Goal: Book appointment/travel/reservation

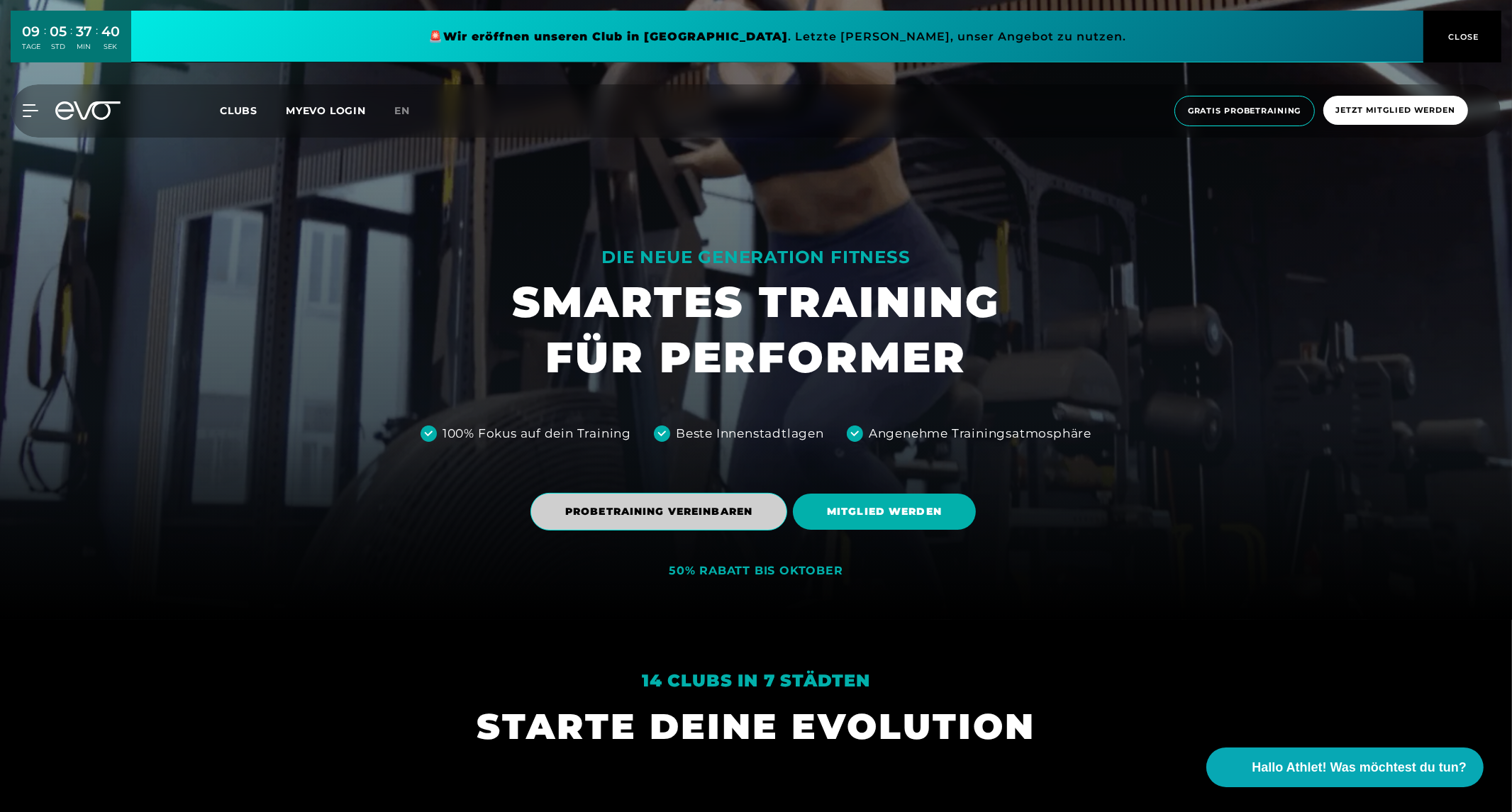
click at [696, 516] on span "PROBETRAINING VEREINBAREN" at bounding box center [659, 511] width 187 height 15
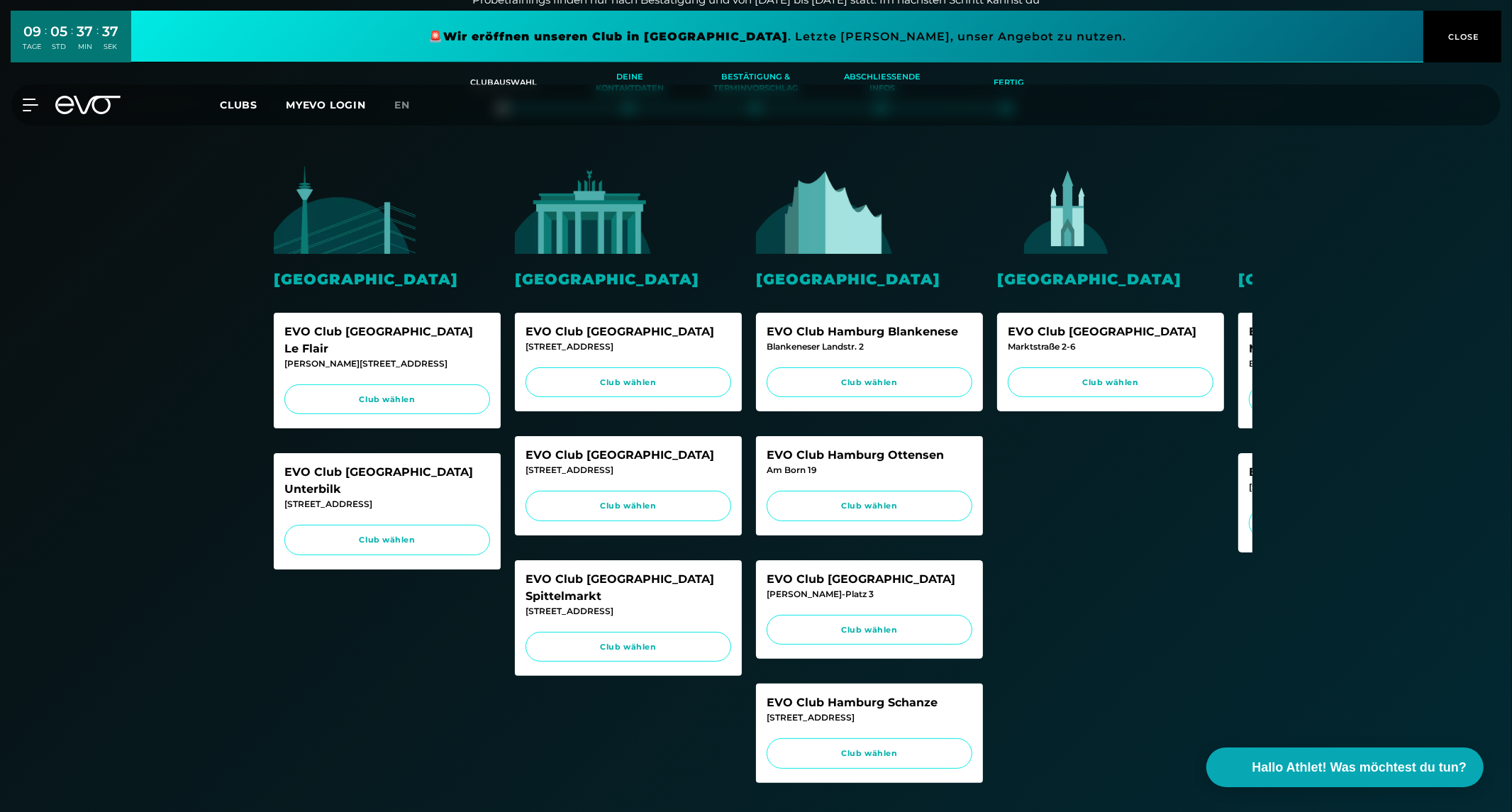
scroll to position [259, 0]
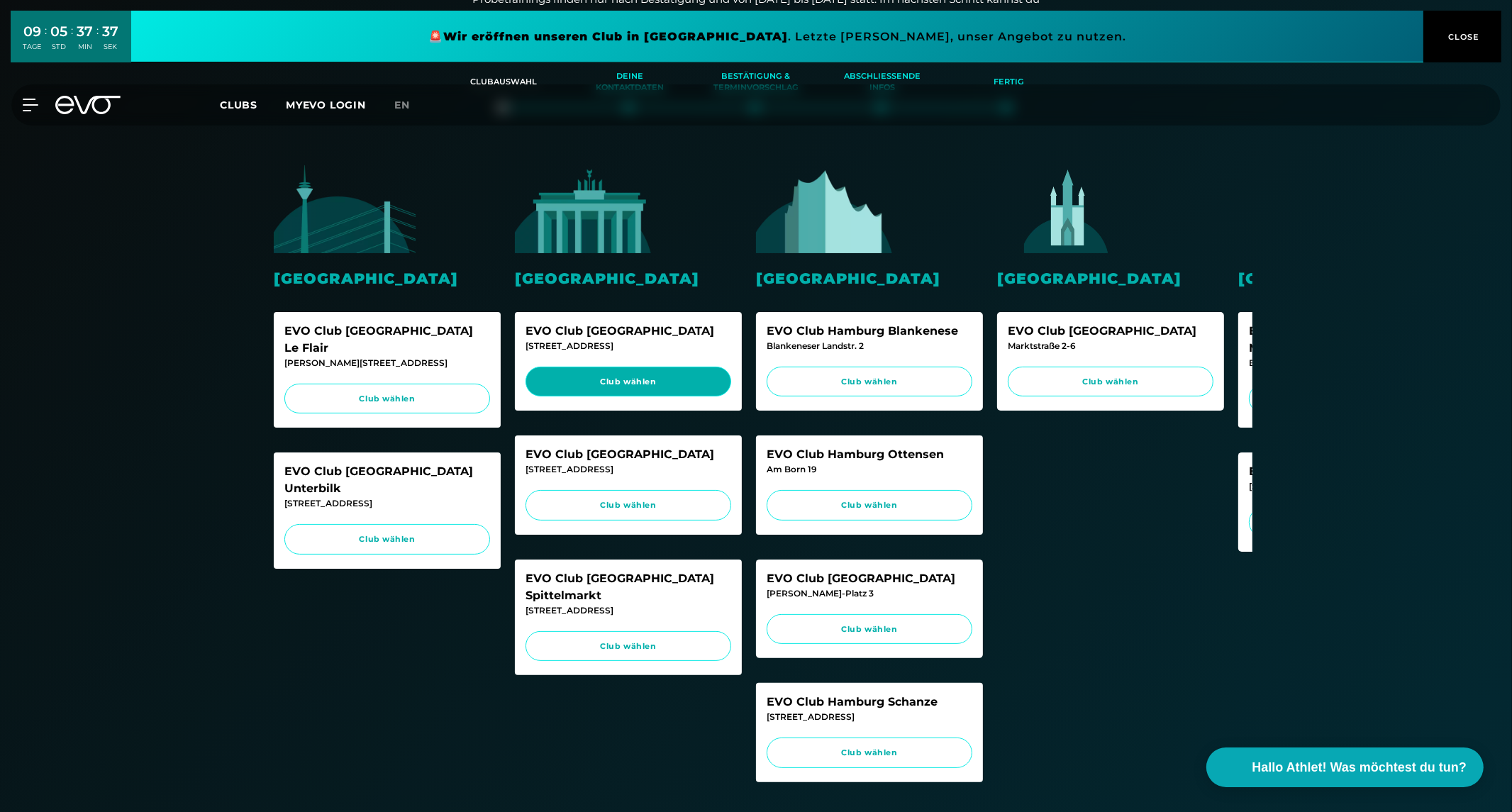
click at [626, 373] on link "Club wählen" at bounding box center [629, 382] width 206 height 31
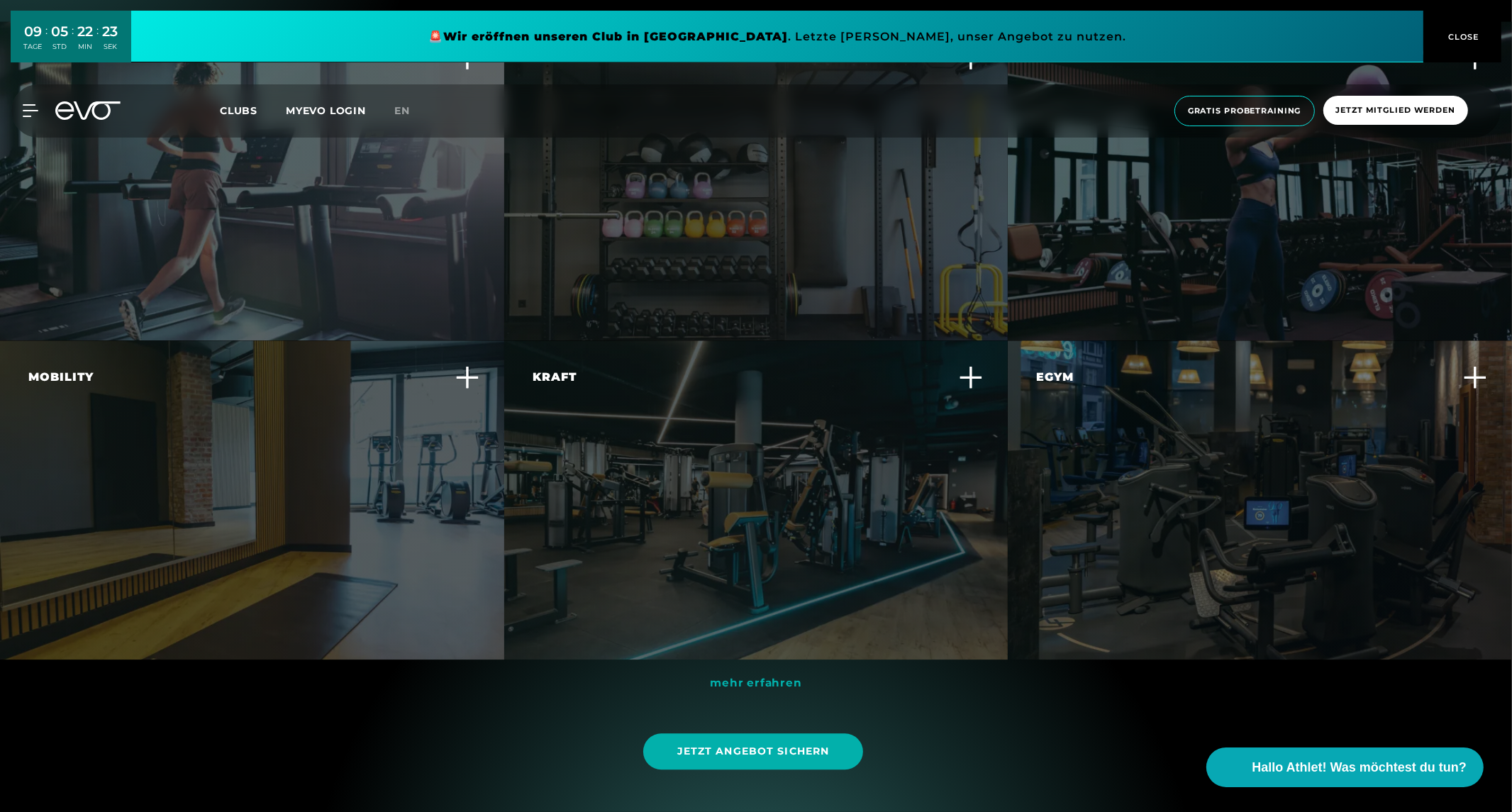
scroll to position [4146, 0]
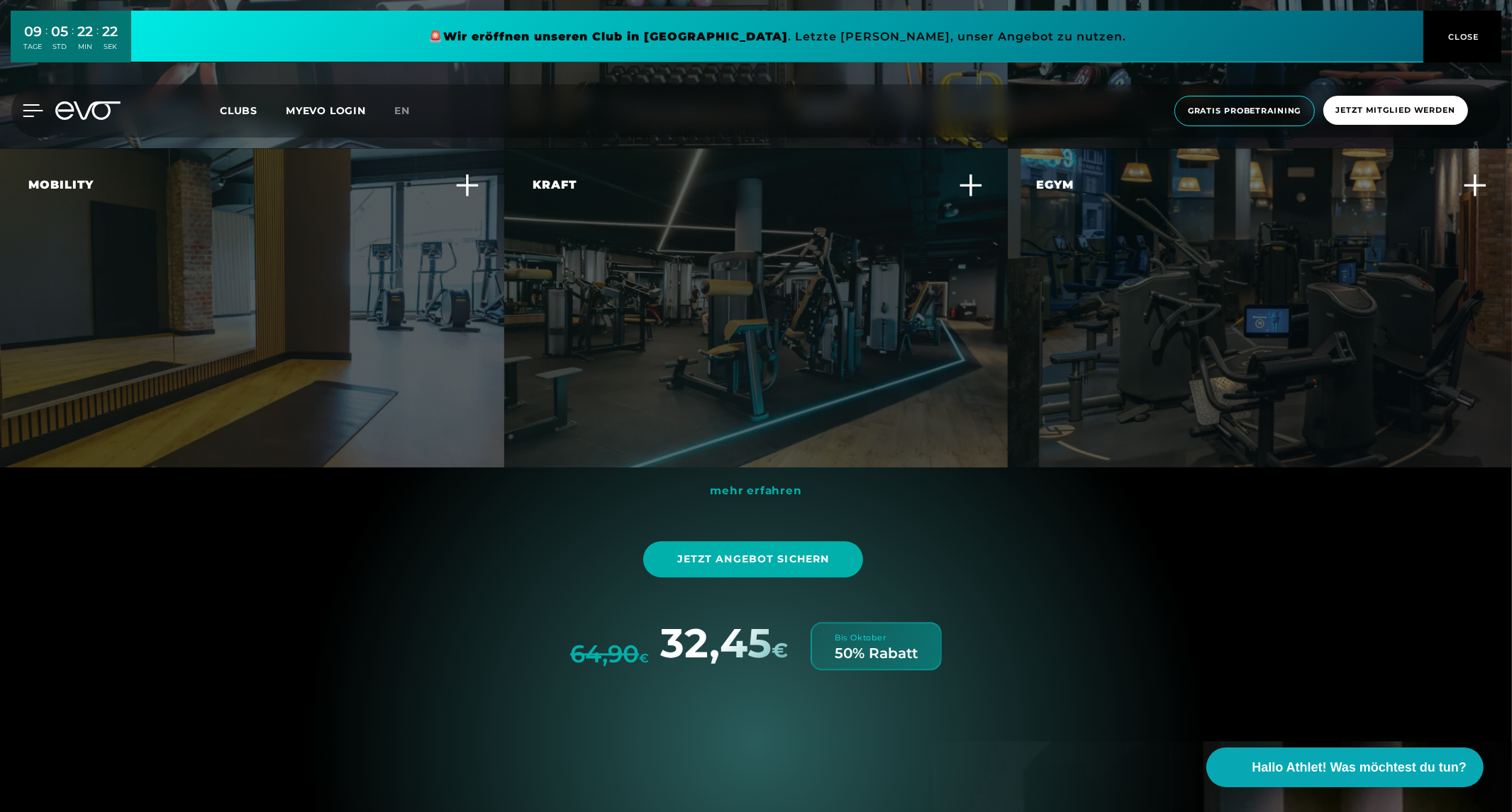
click at [26, 105] on icon at bounding box center [34, 110] width 20 height 11
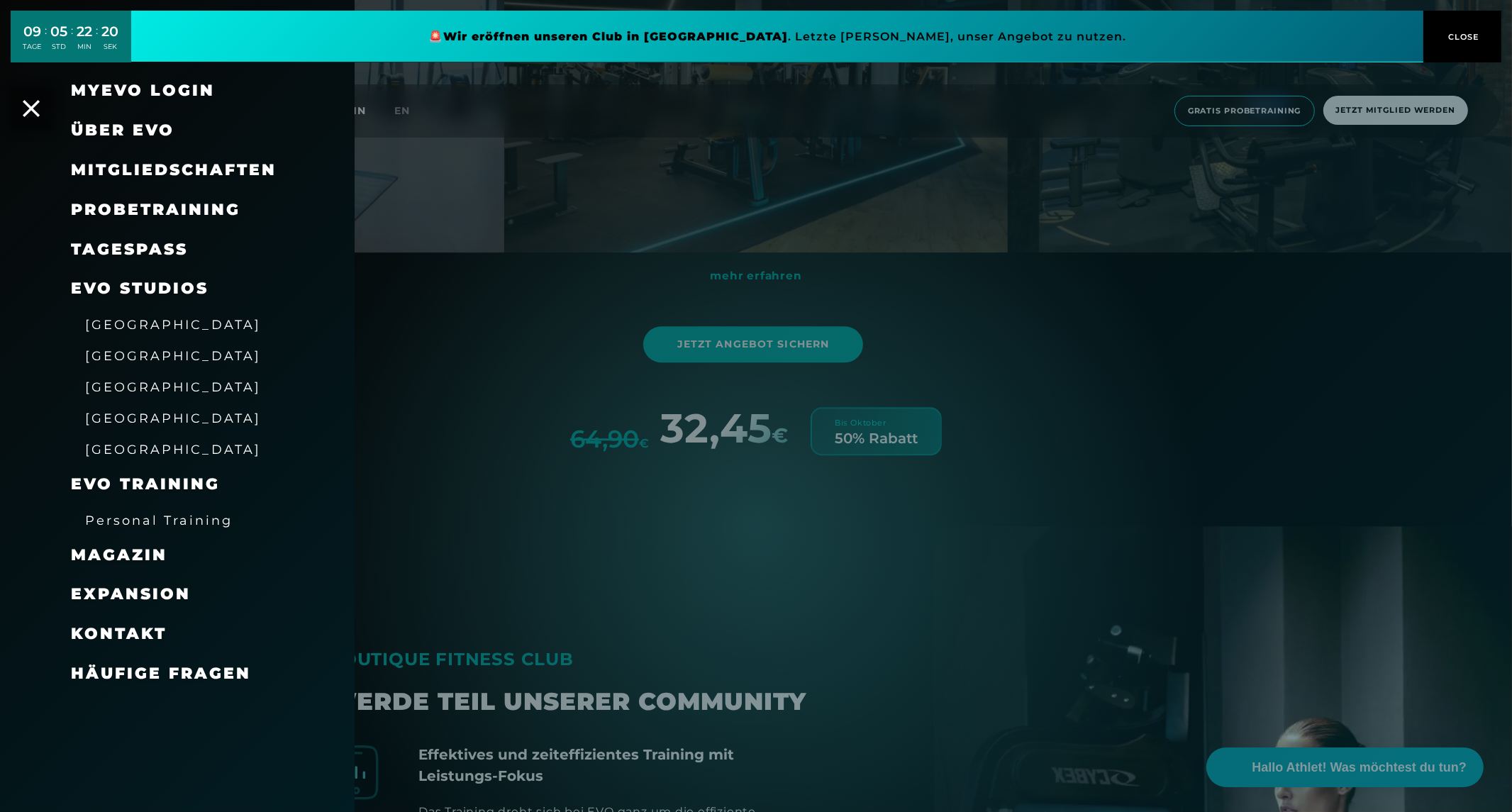
scroll to position [4366, 0]
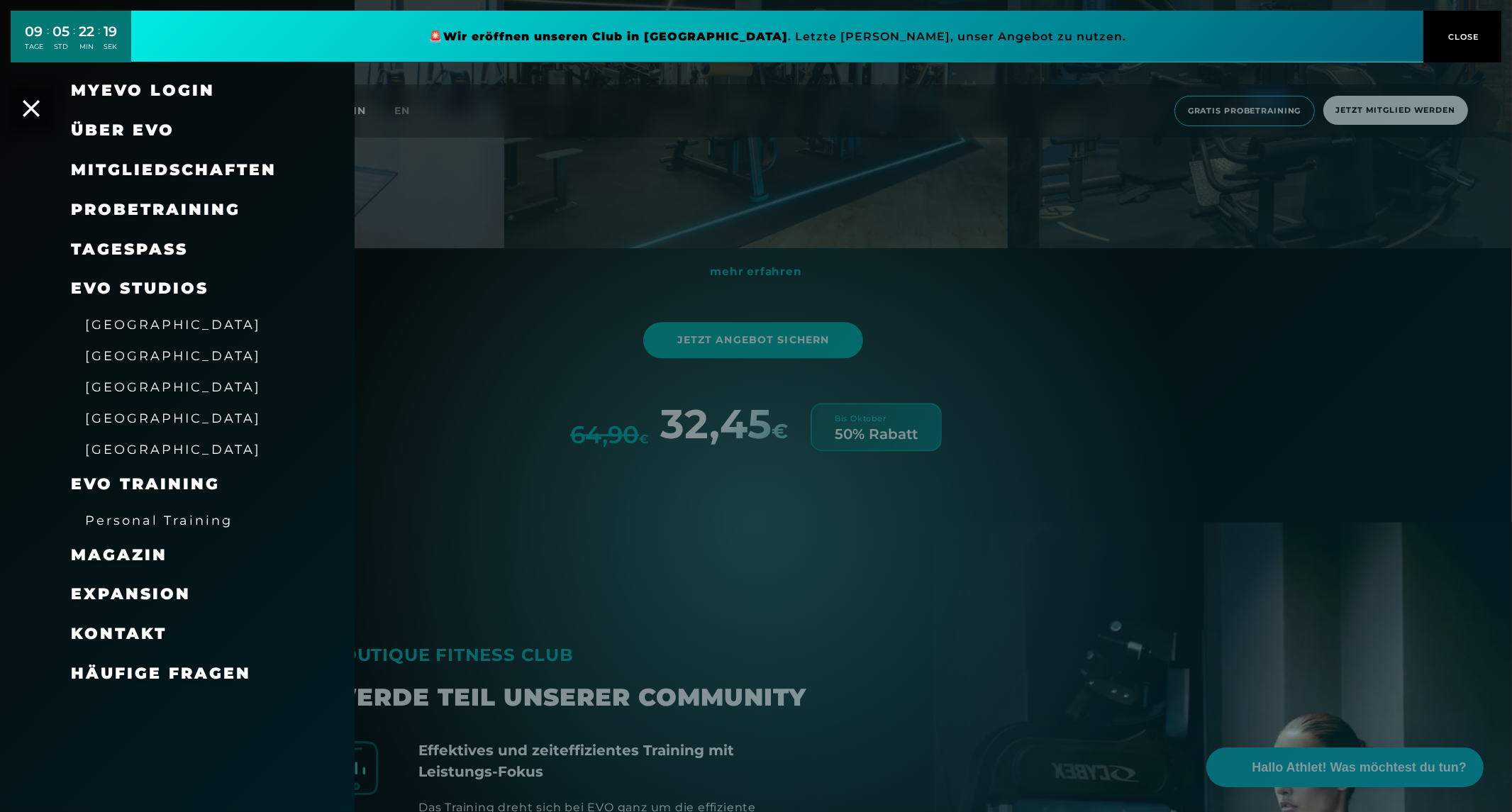
click at [150, 672] on span "Häufige Fragen" at bounding box center [161, 673] width 180 height 19
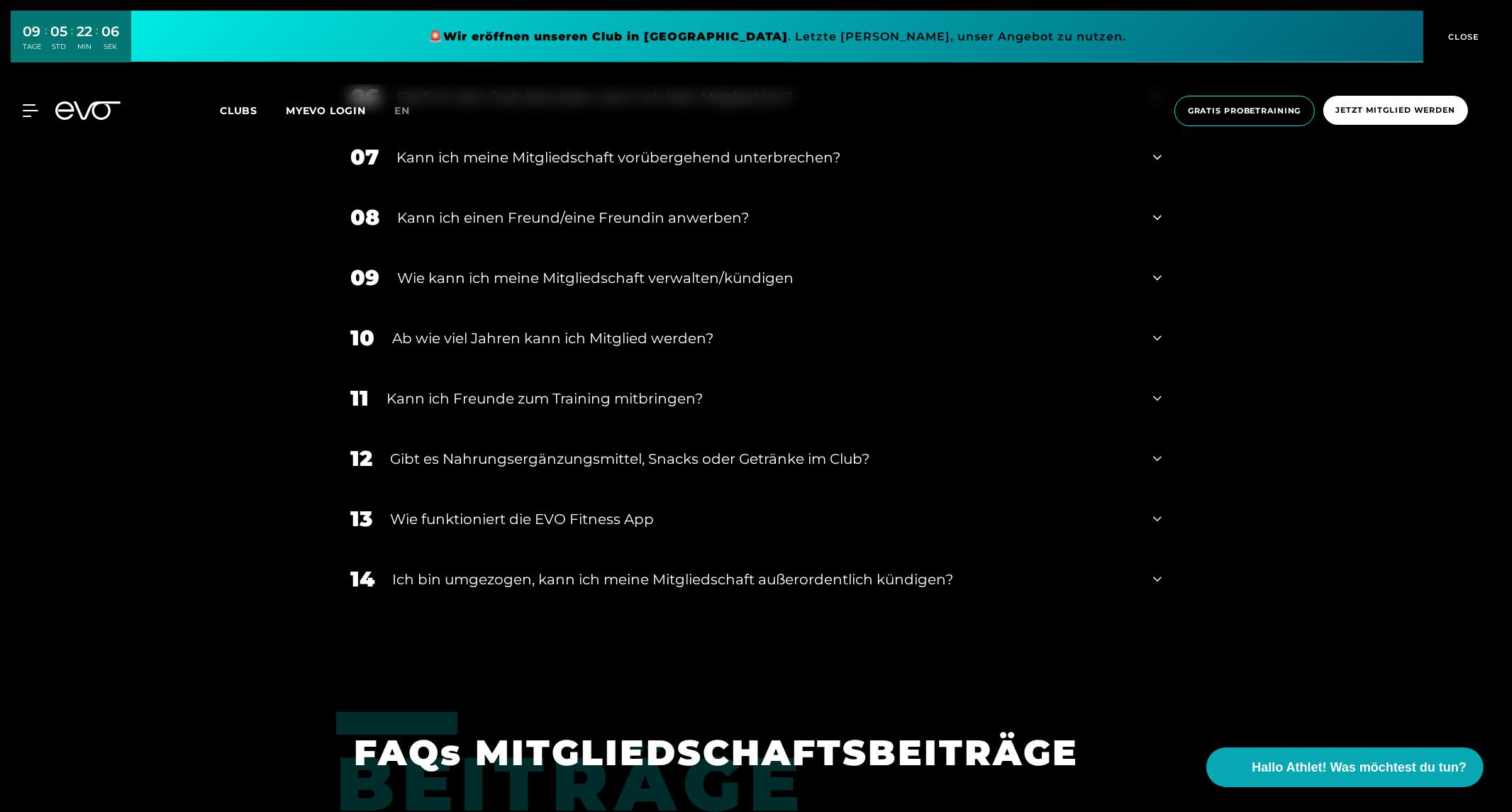
scroll to position [1159, 0]
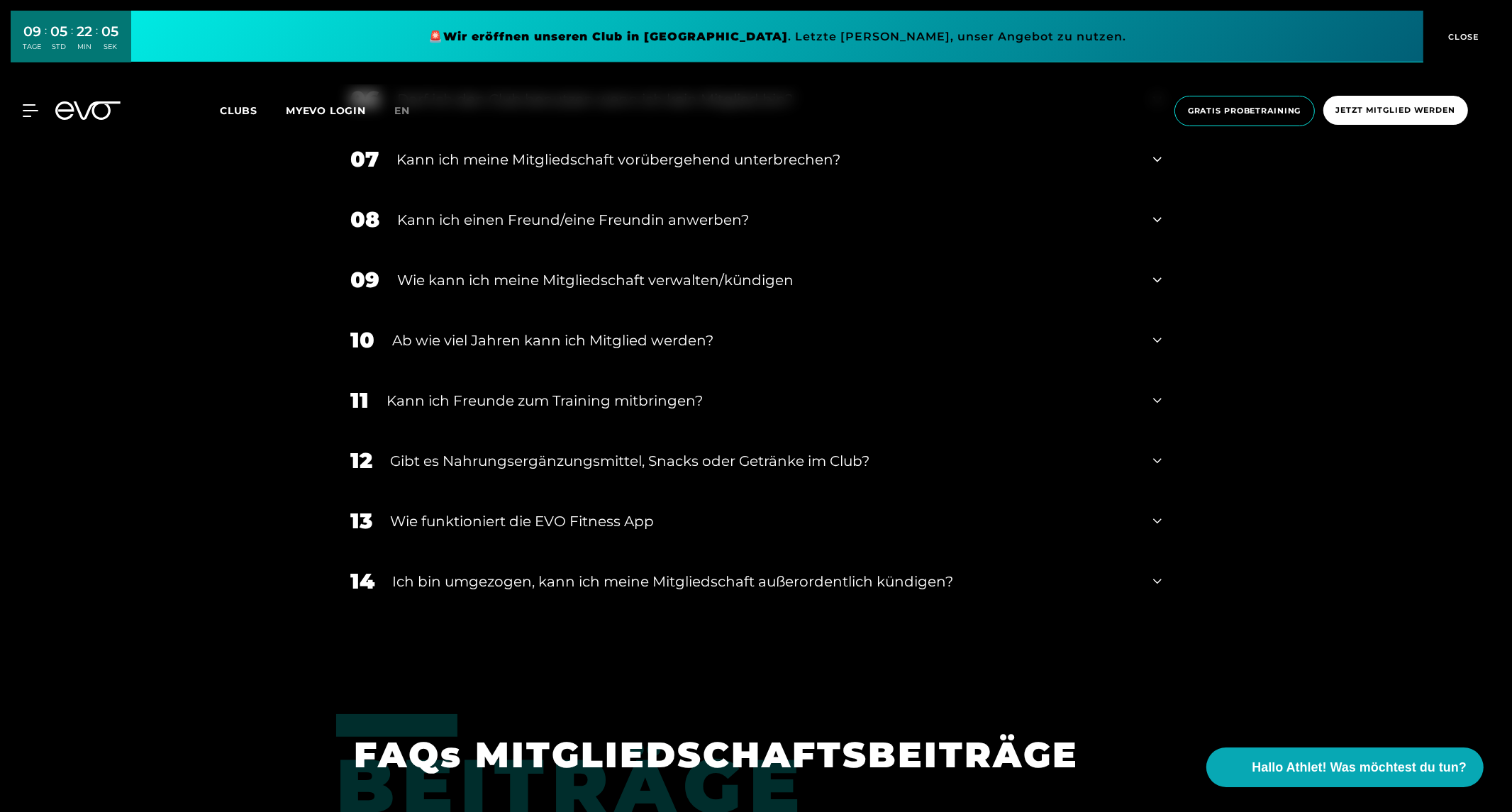
click at [616, 333] on div "Ab wie viel Jahren kann ich Mitglied werden?" at bounding box center [764, 341] width 744 height 22
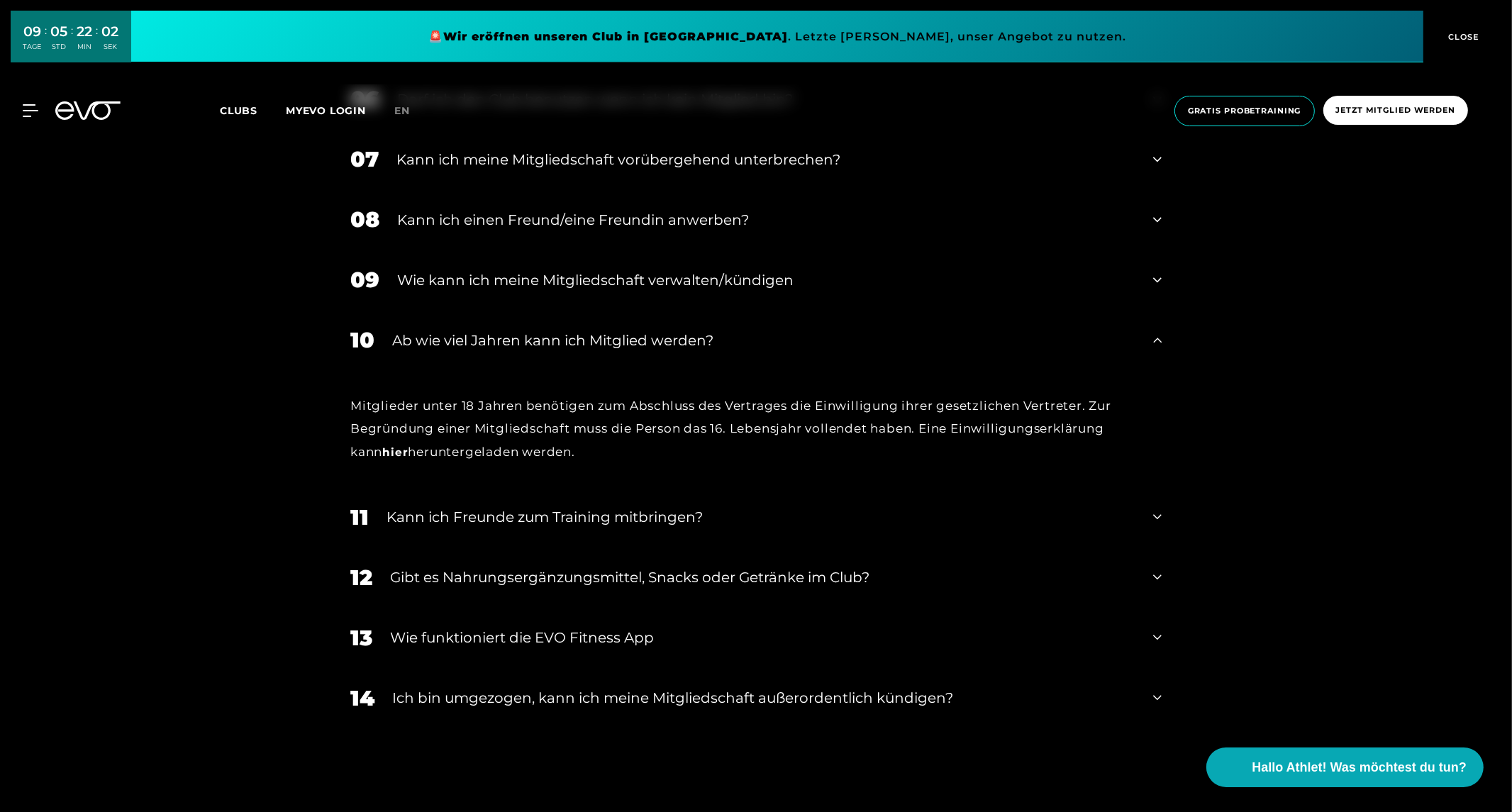
click at [383, 451] on link "hier" at bounding box center [396, 453] width 26 height 14
